Goal: Obtain resource: Obtain resource

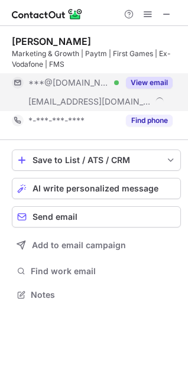
scroll to position [286, 188]
click at [140, 80] on button "View email" at bounding box center [149, 83] width 47 height 12
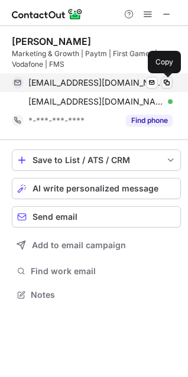
click at [165, 85] on span at bounding box center [166, 82] width 9 height 9
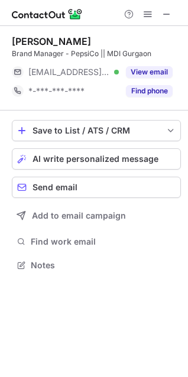
scroll to position [6, 5]
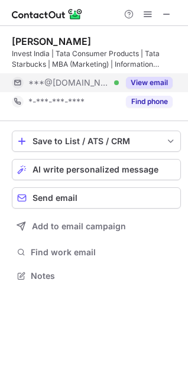
click at [148, 82] on button "View email" at bounding box center [149, 83] width 47 height 12
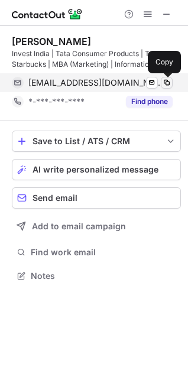
click at [170, 82] on span at bounding box center [166, 82] width 9 height 9
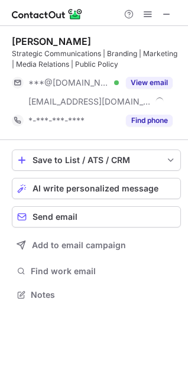
scroll to position [286, 188]
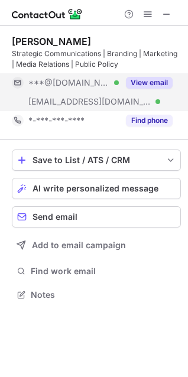
click at [141, 86] on button "View email" at bounding box center [149, 83] width 47 height 12
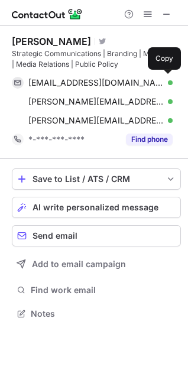
scroll to position [305, 188]
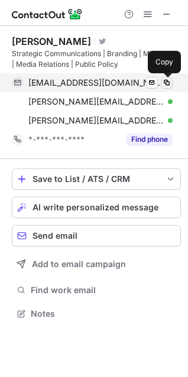
click at [168, 81] on span at bounding box center [166, 82] width 9 height 9
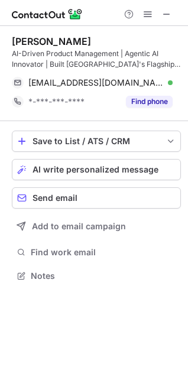
scroll to position [267, 188]
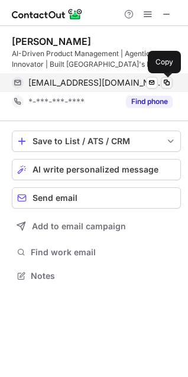
click at [167, 82] on span at bounding box center [166, 82] width 9 height 9
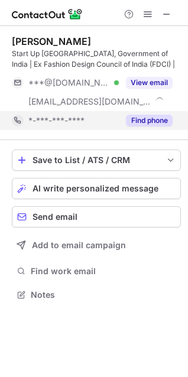
scroll to position [286, 188]
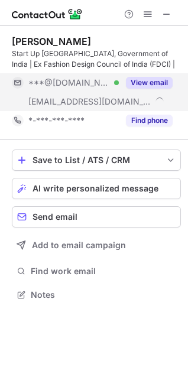
click at [151, 85] on button "View email" at bounding box center [149, 83] width 47 height 12
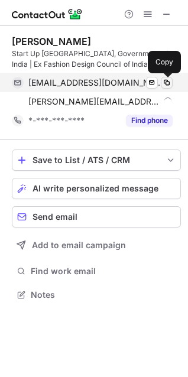
click at [169, 83] on span at bounding box center [166, 82] width 9 height 9
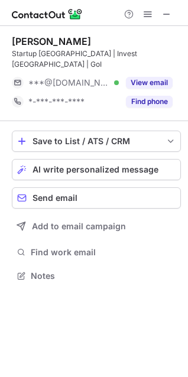
scroll to position [5, 5]
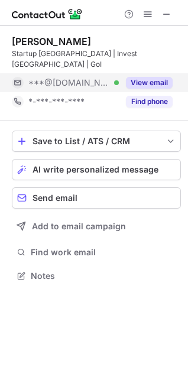
click at [160, 77] on button "View email" at bounding box center [149, 83] width 47 height 12
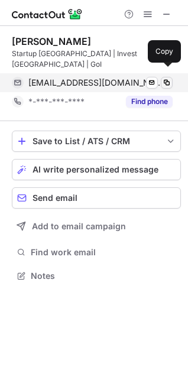
click at [171, 77] on button at bounding box center [167, 83] width 12 height 12
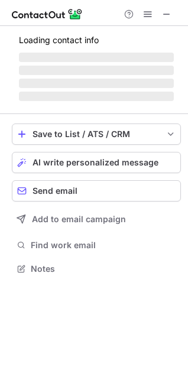
scroll to position [286, 188]
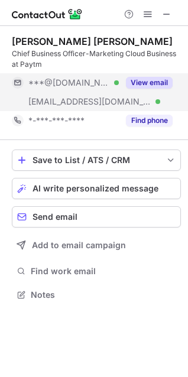
click at [156, 82] on button "View email" at bounding box center [149, 83] width 47 height 12
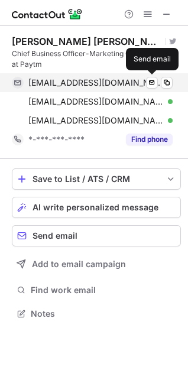
scroll to position [305, 188]
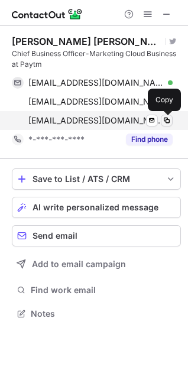
click at [167, 121] on span at bounding box center [166, 120] width 9 height 9
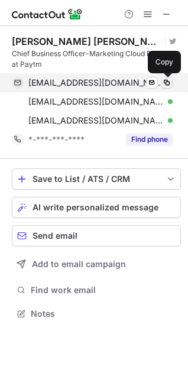
click at [165, 79] on span at bounding box center [166, 82] width 9 height 9
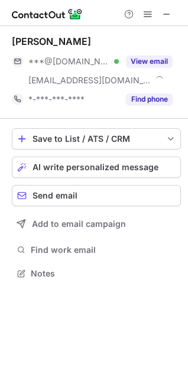
scroll to position [265, 188]
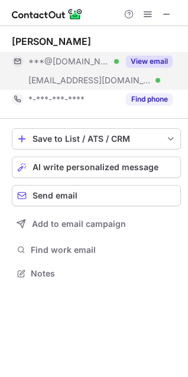
click at [150, 67] on button "View email" at bounding box center [149, 62] width 47 height 12
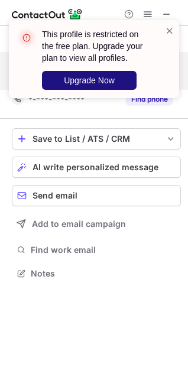
click at [93, 82] on span "Upgrade Now" at bounding box center [89, 80] width 51 height 9
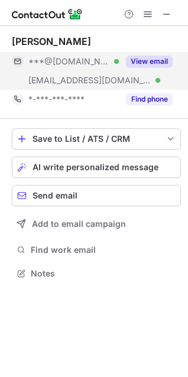
click at [153, 58] on button "View email" at bounding box center [149, 62] width 47 height 12
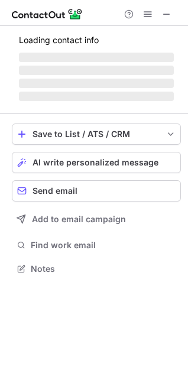
scroll to position [260, 188]
click at [160, 63] on div "Loading contact info ‌ ‌ ‌ ‌" at bounding box center [96, 66] width 169 height 76
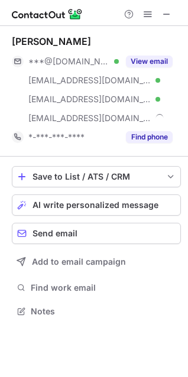
click at [160, 63] on button "View email" at bounding box center [149, 62] width 47 height 12
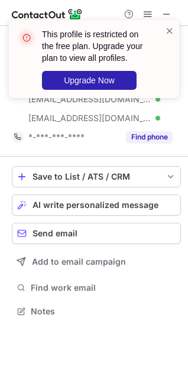
click at [165, 37] on div at bounding box center [169, 59] width 9 height 69
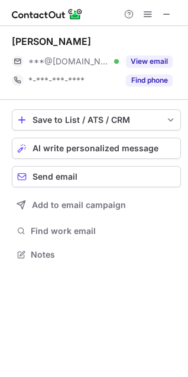
scroll to position [246, 188]
